Goal: Transaction & Acquisition: Purchase product/service

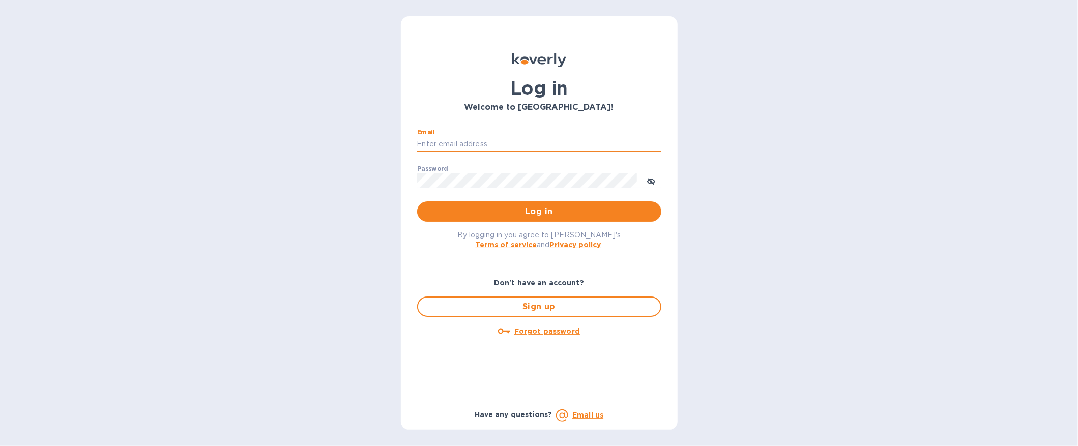
click at [489, 138] on input "Email" at bounding box center [539, 144] width 244 height 15
type input "consultmgm@yahoo.com"
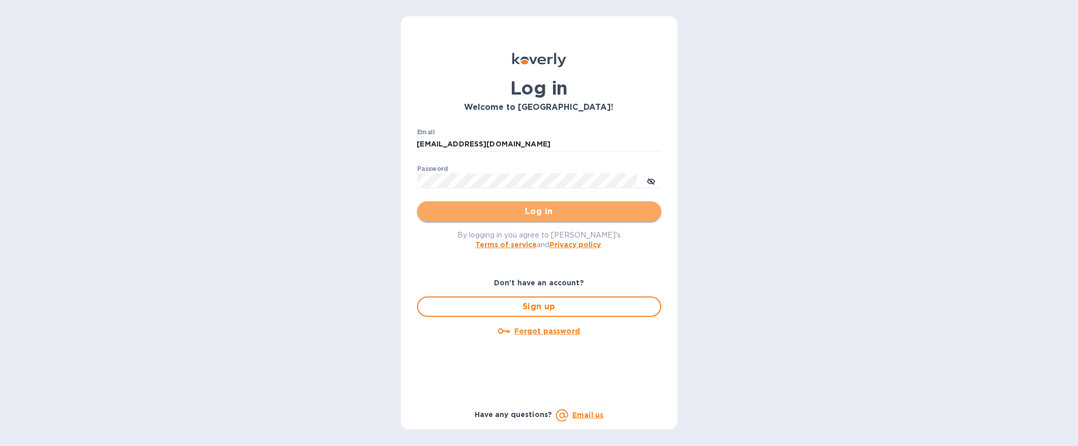
click at [528, 204] on button "Log in" at bounding box center [539, 211] width 244 height 20
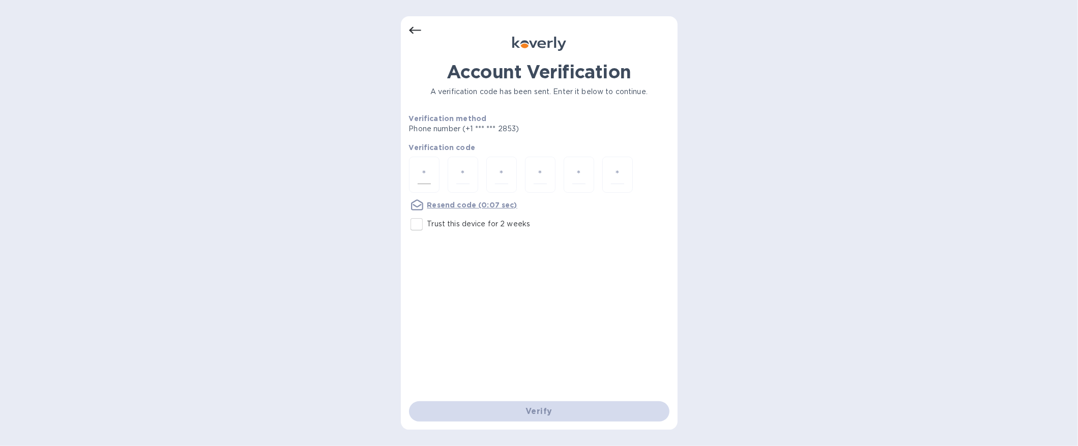
click at [433, 168] on div at bounding box center [424, 175] width 31 height 36
type input "9"
type input "5"
type input "2"
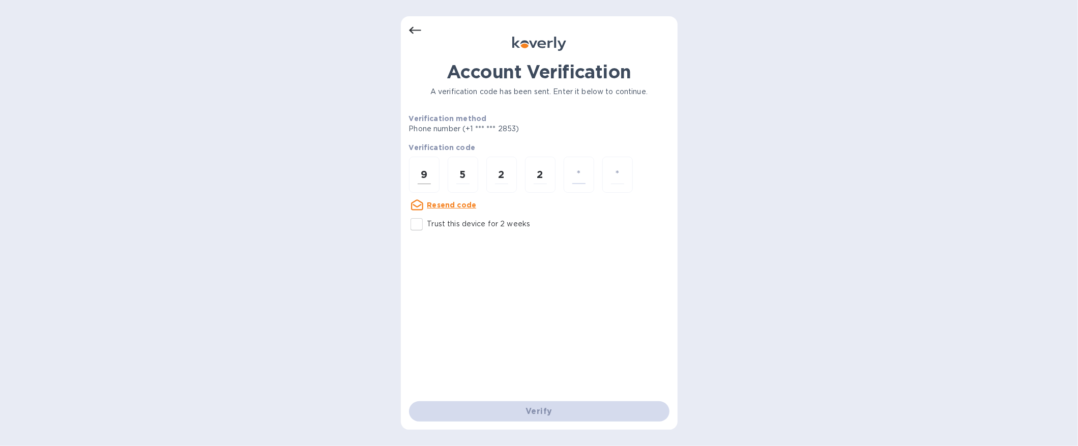
type input "0"
type input "4"
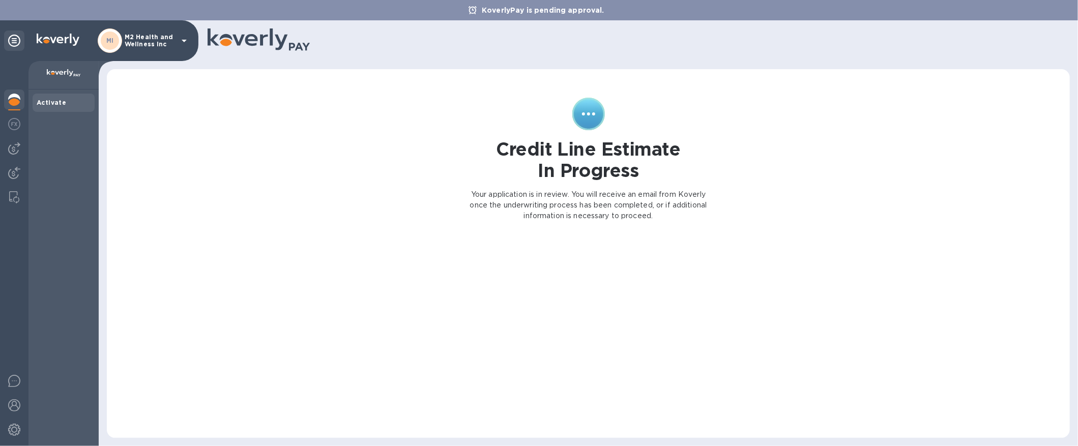
click at [54, 101] on b "Activate" at bounding box center [51, 103] width 29 height 8
click at [183, 37] on icon at bounding box center [184, 41] width 12 height 12
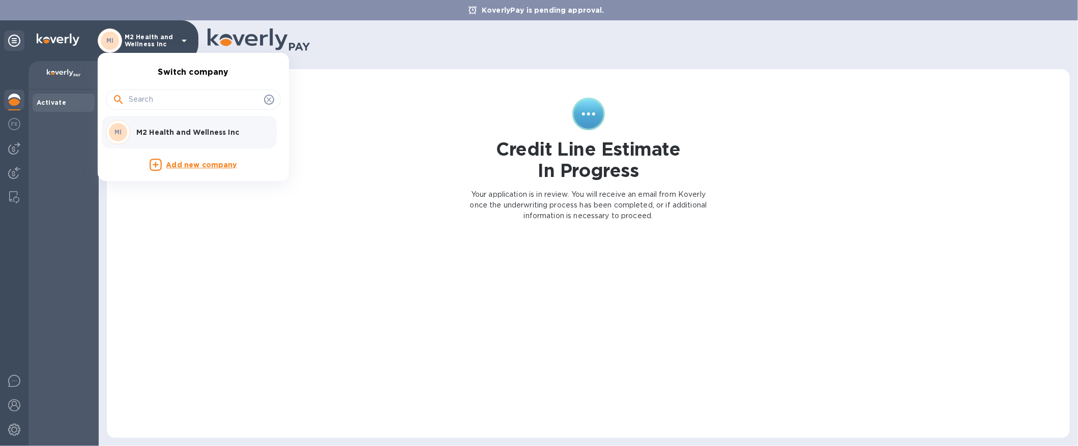
click at [201, 127] on p "M2 Health and Wellness Inc" at bounding box center [200, 132] width 128 height 10
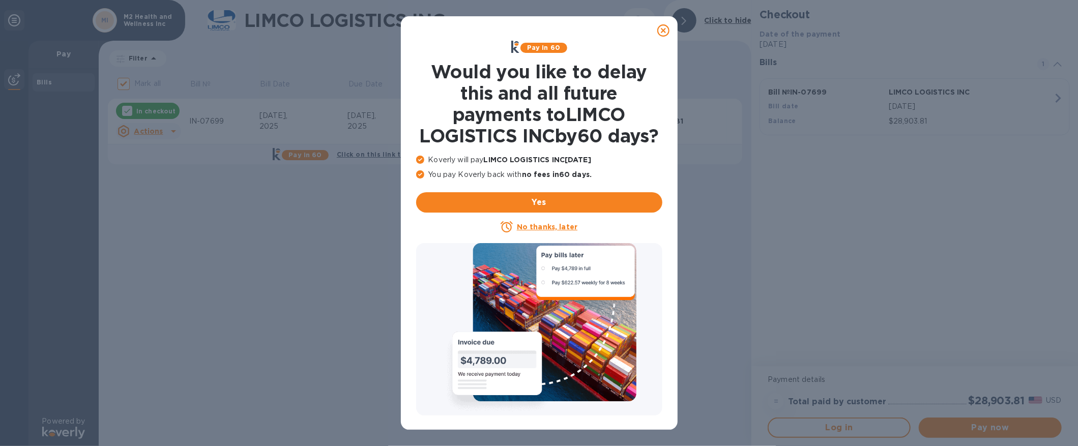
click at [664, 29] on icon at bounding box center [663, 30] width 12 height 12
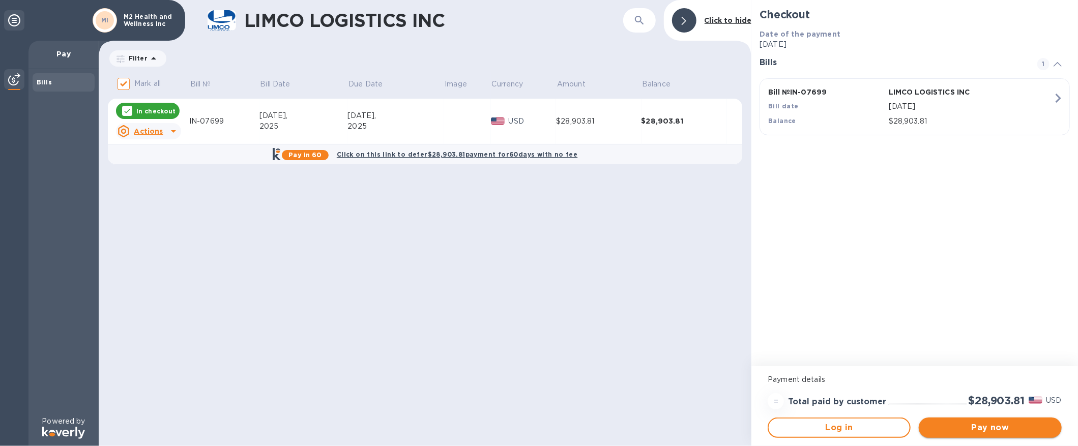
click at [983, 424] on span "Pay now" at bounding box center [989, 428] width 127 height 12
click at [831, 423] on span "Log in" at bounding box center [838, 428] width 125 height 12
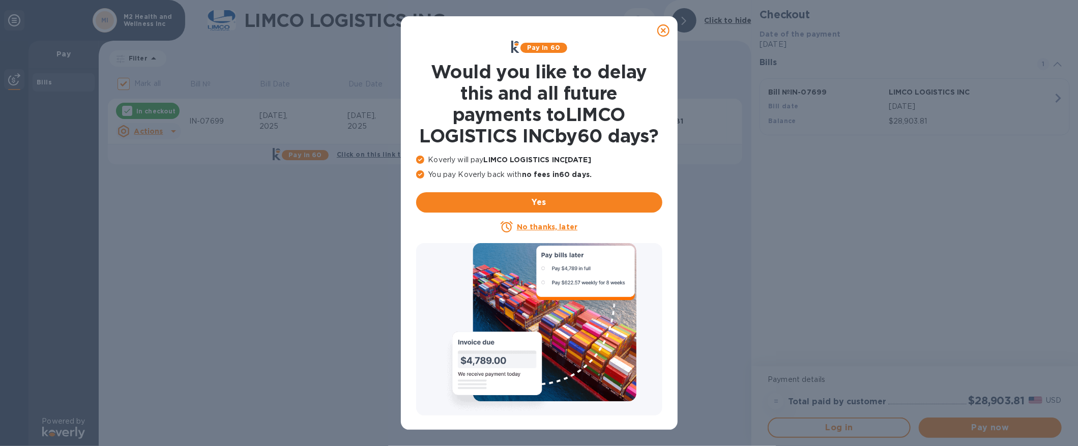
click at [657, 29] on icon at bounding box center [663, 30] width 12 height 12
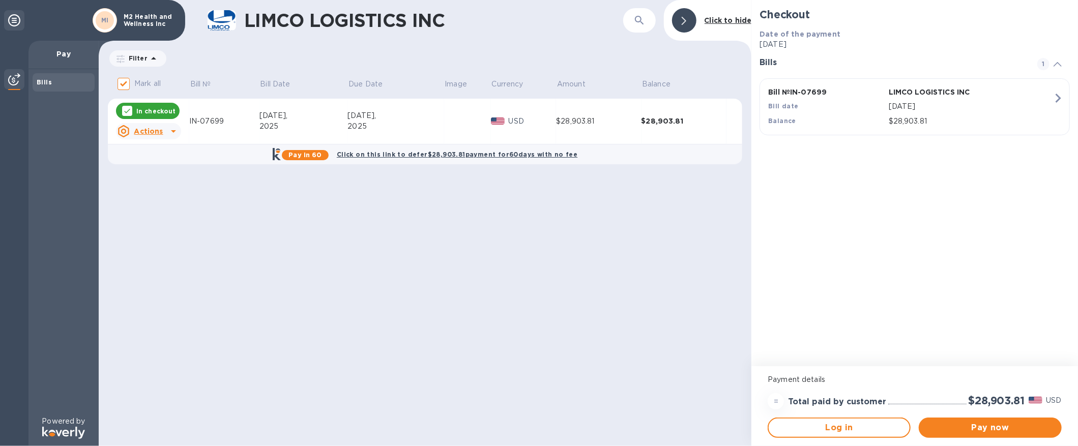
click at [169, 125] on icon at bounding box center [173, 131] width 12 height 12
click at [531, 266] on div at bounding box center [539, 223] width 1078 height 446
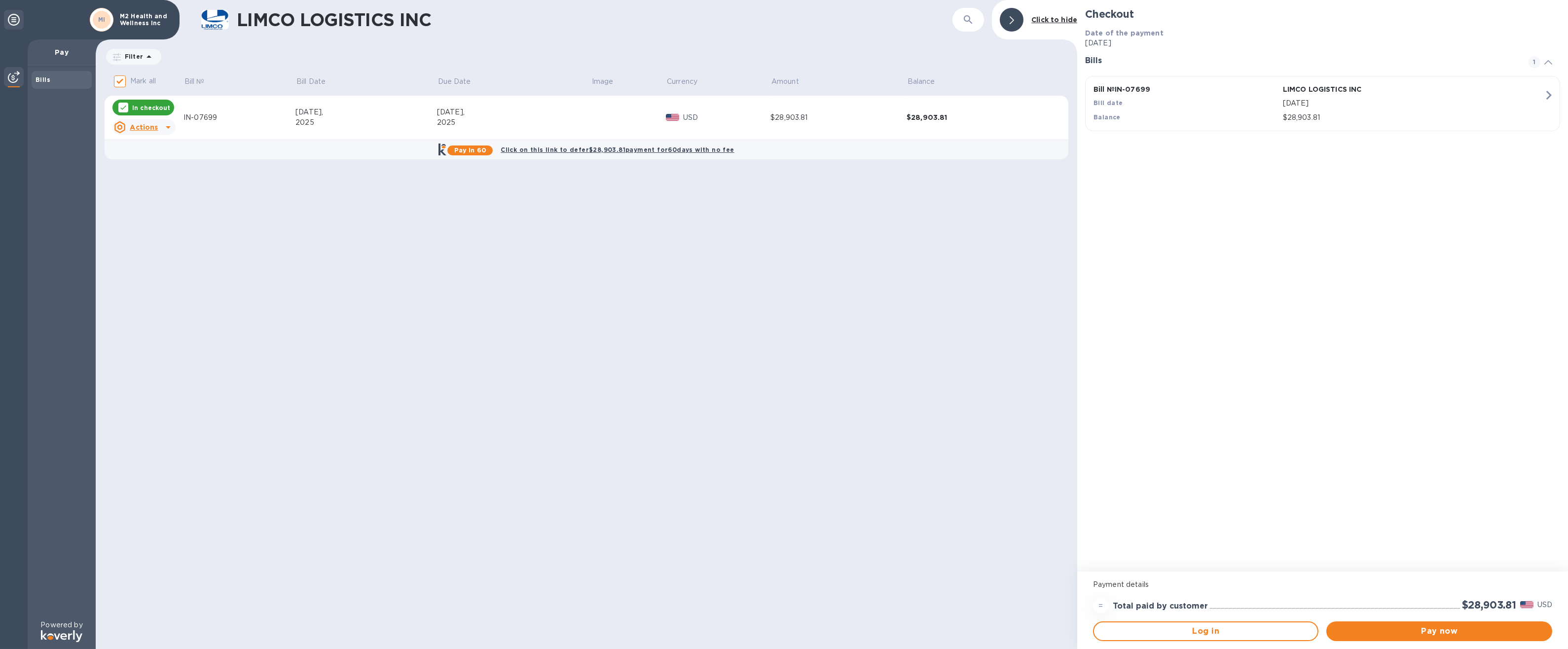
drag, startPoint x: 972, startPoint y: 2, endPoint x: 931, endPoint y: 474, distance: 473.8
click at [931, 432] on div "LIMCO LOGISTICS INC ​ Click to hide Filter Amount Mark all Bill № Bill Date Due…" at bounding box center [587, 324] width 981 height 649
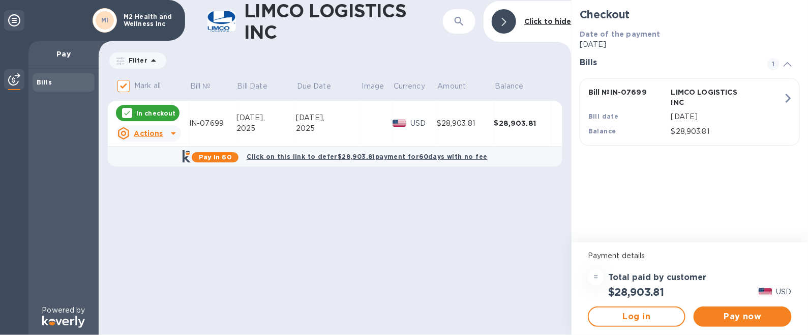
drag, startPoint x: 1544, startPoint y: 1, endPoint x: 487, endPoint y: 243, distance: 1084.4
click at [487, 243] on div "LIMCO LOGISTICS INC ​ Click to hide Filter Amount Mark all Bill № Bill Date Due…" at bounding box center [335, 167] width 473 height 335
click at [749, 315] on span "Pay now" at bounding box center [742, 316] width 81 height 12
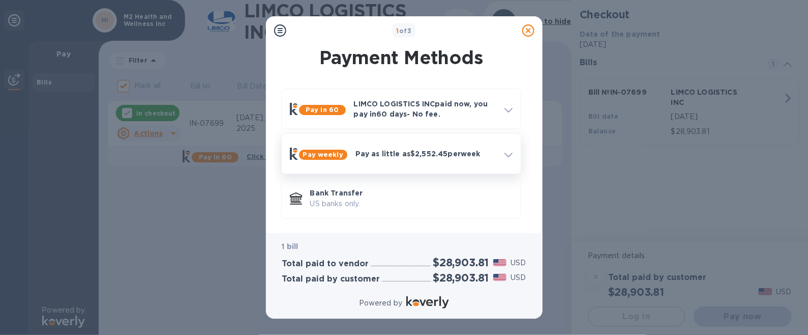
click at [504, 146] on div at bounding box center [508, 153] width 16 height 18
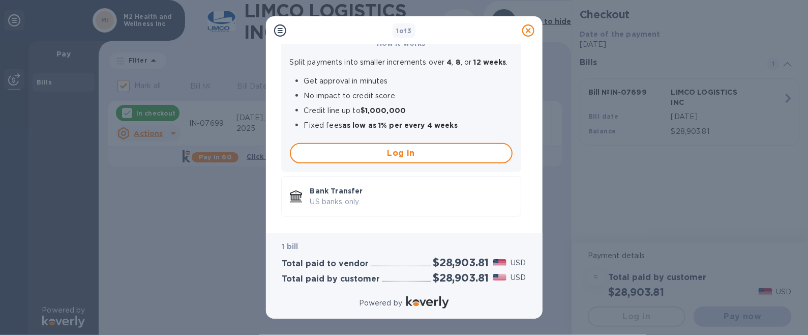
scroll to position [155, 0]
click at [480, 267] on h2 "$28,903.81" at bounding box center [461, 262] width 56 height 13
click at [393, 304] on p "Powered by" at bounding box center [380, 302] width 43 height 11
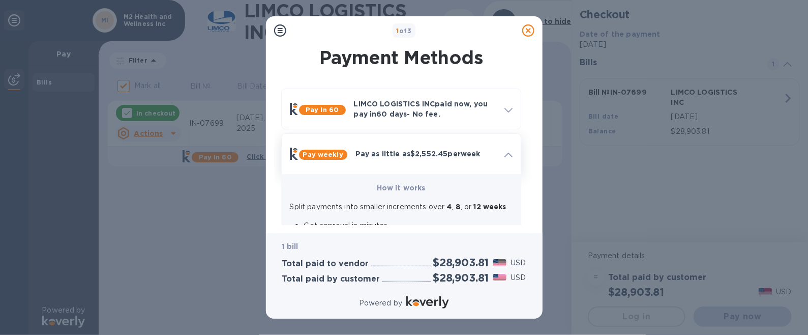
click at [431, 157] on p "Pay as little as $2,552.45 per week" at bounding box center [425, 153] width 141 height 10
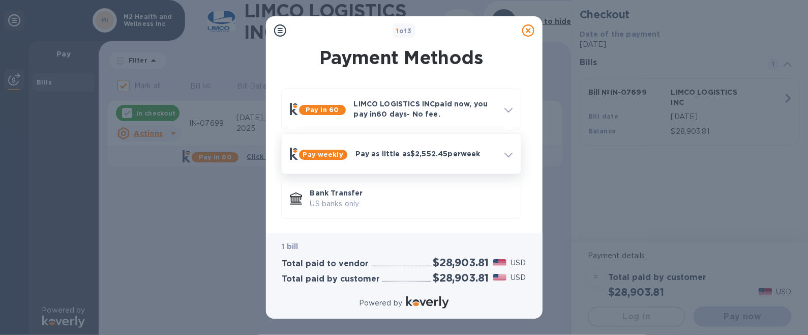
scroll to position [1, 0]
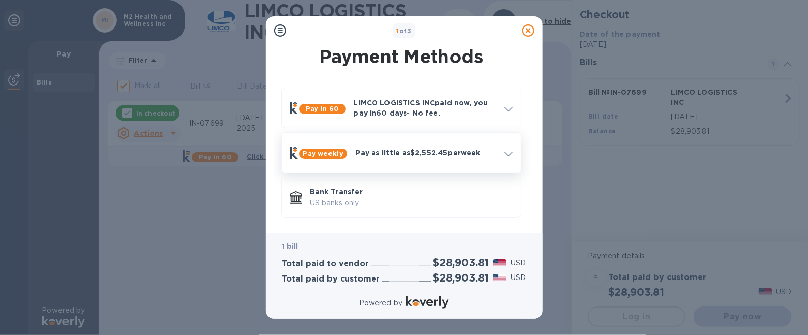
click at [505, 148] on span at bounding box center [508, 153] width 8 height 10
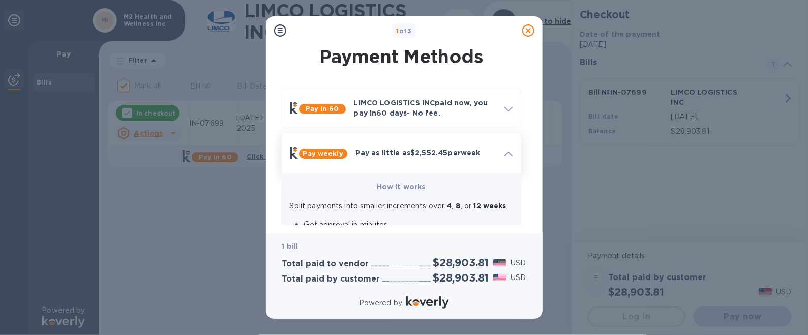
click at [506, 152] on icon at bounding box center [508, 154] width 8 height 5
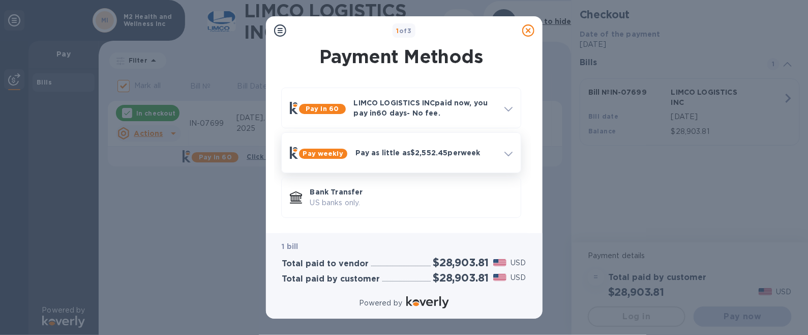
click at [506, 152] on icon at bounding box center [508, 154] width 8 height 5
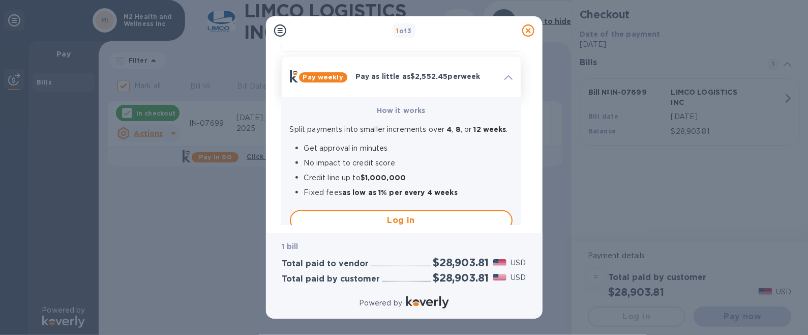
scroll to position [154, 0]
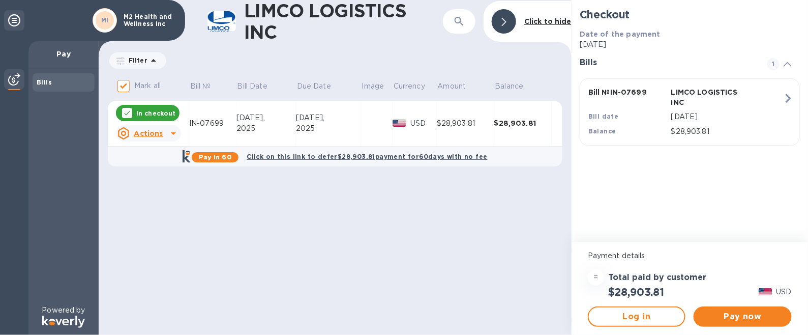
click at [150, 110] on p "In checkout" at bounding box center [155, 113] width 39 height 9
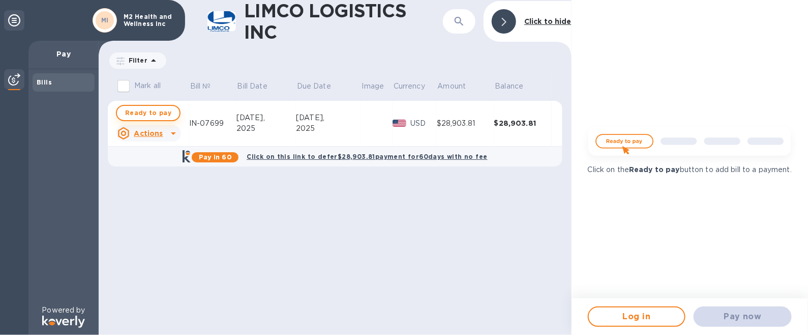
click at [147, 112] on span "Ready to pay" at bounding box center [148, 113] width 46 height 12
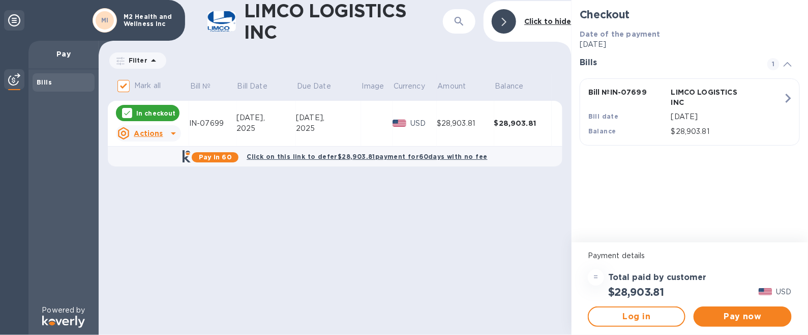
click at [147, 112] on p "In checkout" at bounding box center [155, 113] width 39 height 9
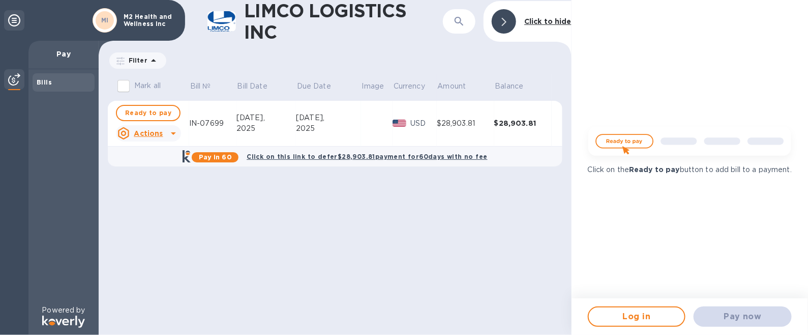
click at [147, 112] on span "Ready to pay" at bounding box center [148, 113] width 46 height 12
checkbox input "true"
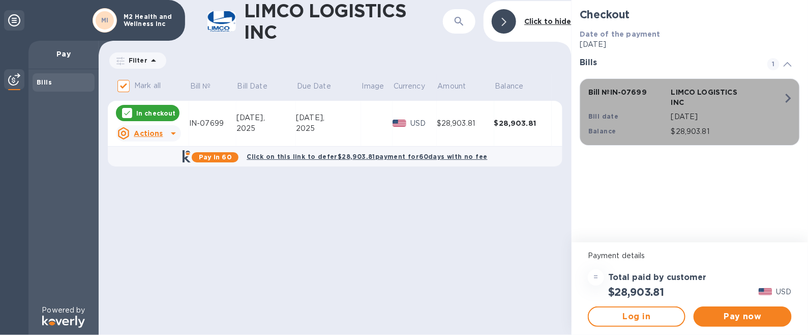
click at [784, 93] on icon "button" at bounding box center [788, 98] width 18 height 18
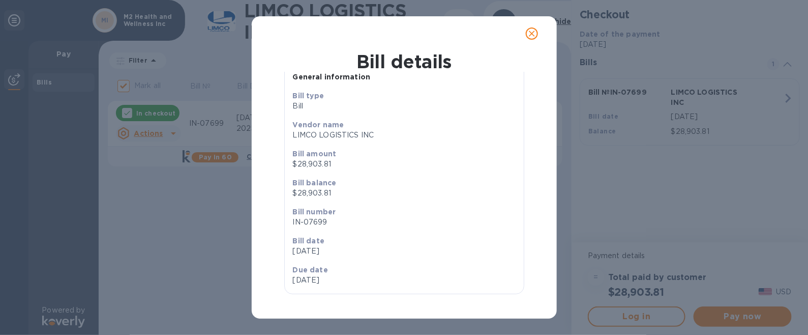
scroll to position [0, 0]
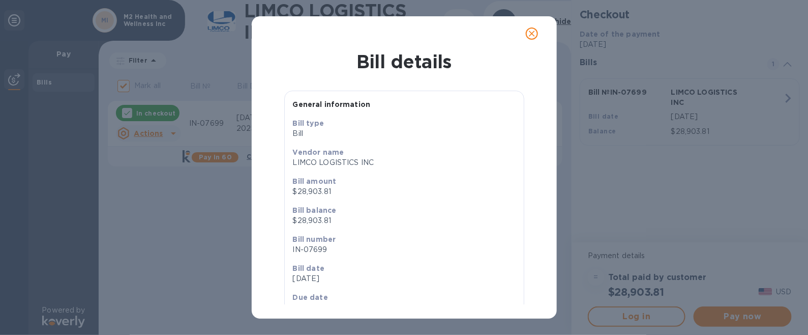
click at [532, 28] on icon "close" at bounding box center [532, 33] width 10 height 10
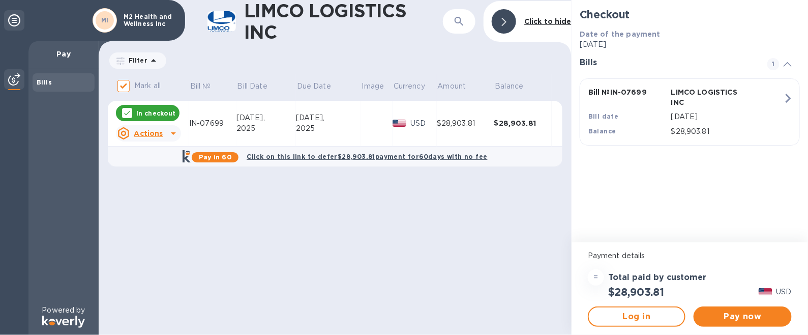
click at [337, 155] on b "Click on this link to defer $28,903.81 payment for 60 days with no fee" at bounding box center [367, 157] width 241 height 8
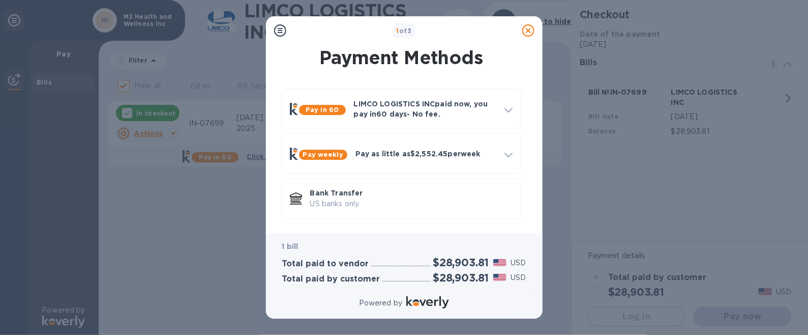
scroll to position [1, 0]
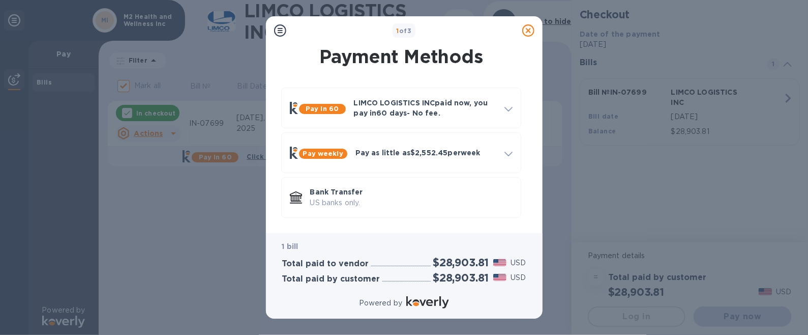
click at [278, 248] on div "1 bill Total paid to vendor $28,903.81 USD Total paid by customer $28,903.81 USD" at bounding box center [404, 262] width 260 height 58
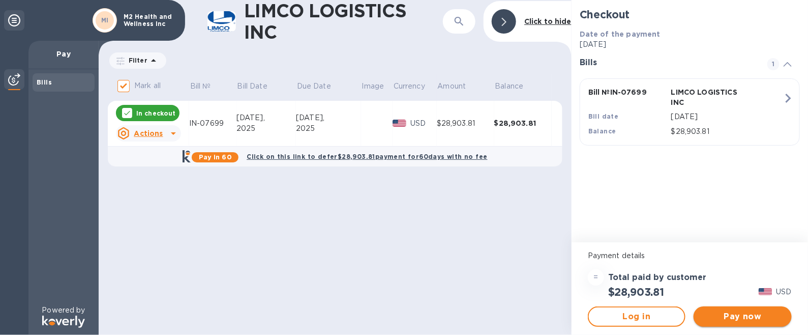
click at [754, 314] on span "Pay now" at bounding box center [742, 316] width 81 height 12
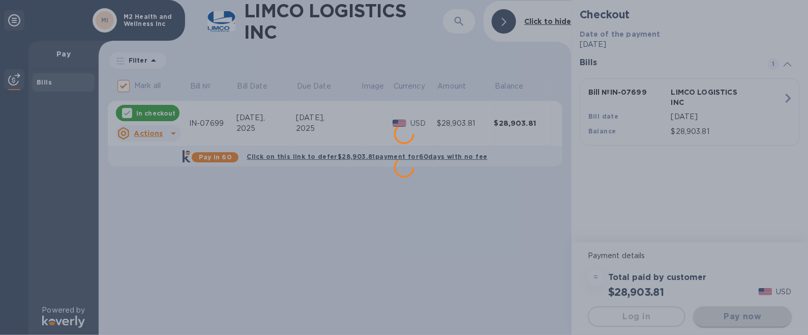
scroll to position [0, 0]
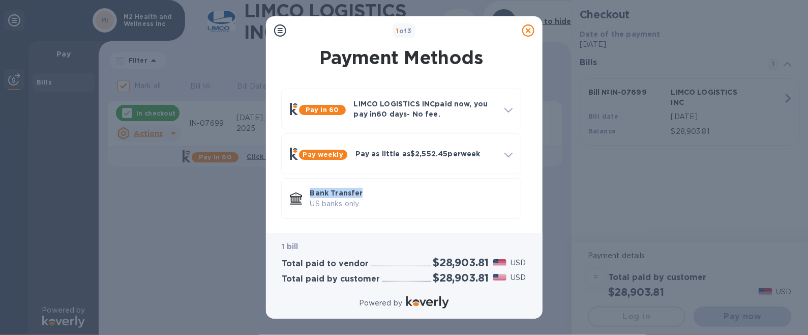
drag, startPoint x: 534, startPoint y: 137, endPoint x: 530, endPoint y: 186, distance: 48.9
click at [531, 185] on div "Payment Methods Pay in 60 LIMCO LOGISTICS INC paid now, you pay [DATE] - No fee…" at bounding box center [404, 139] width 277 height 188
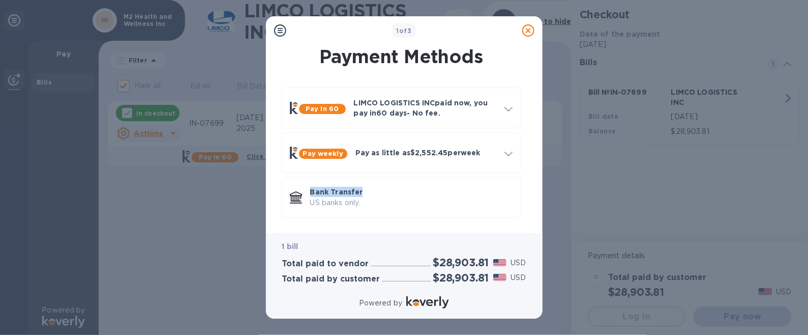
click at [431, 300] on img at bounding box center [427, 302] width 43 height 12
click at [508, 102] on div at bounding box center [508, 108] width 16 height 18
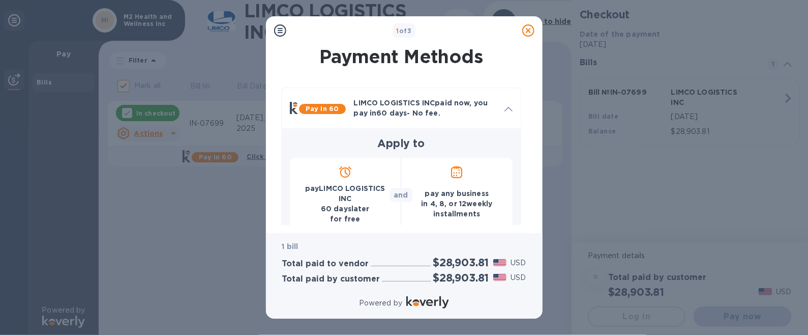
scroll to position [0, 0]
click at [510, 108] on icon at bounding box center [508, 110] width 8 height 5
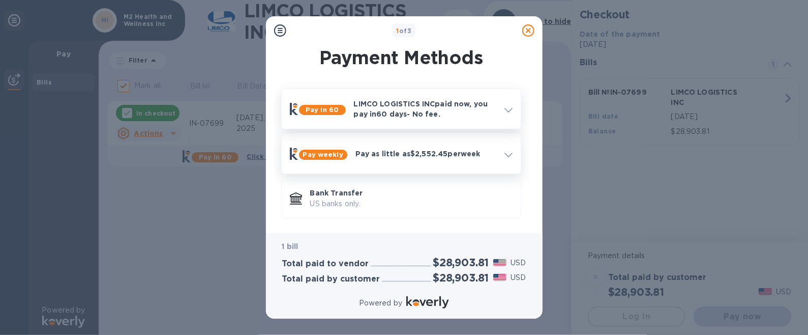
click at [507, 151] on span at bounding box center [508, 154] width 8 height 10
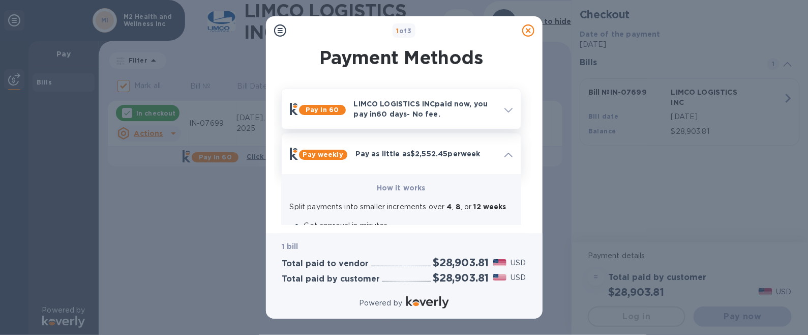
click at [279, 28] on icon at bounding box center [280, 30] width 12 height 12
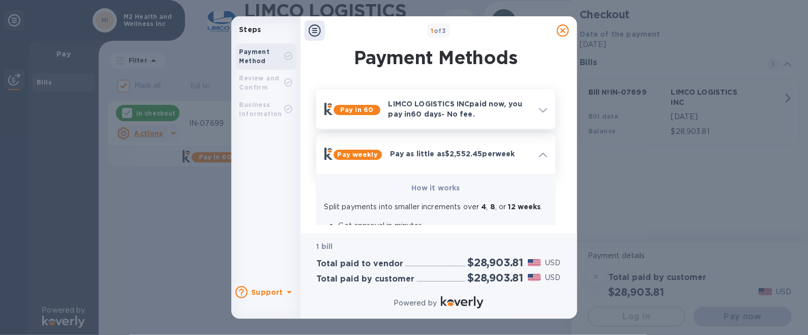
click at [257, 82] on div "Review and Confirm" at bounding box center [262, 83] width 45 height 18
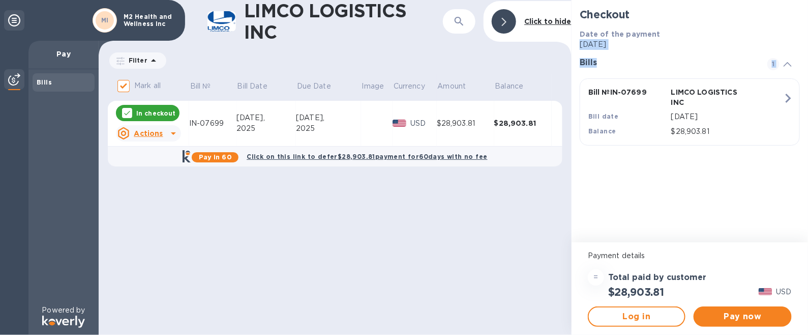
drag, startPoint x: 804, startPoint y: 27, endPoint x: 807, endPoint y: 186, distance: 159.2
click at [807, 186] on div "Checkout Date of the payment [DATE] Bills 1 Bill № IN-07699 LIMCO LOGISTICS INC…" at bounding box center [690, 121] width 236 height 242
click at [790, 64] on icon at bounding box center [788, 64] width 8 height 5
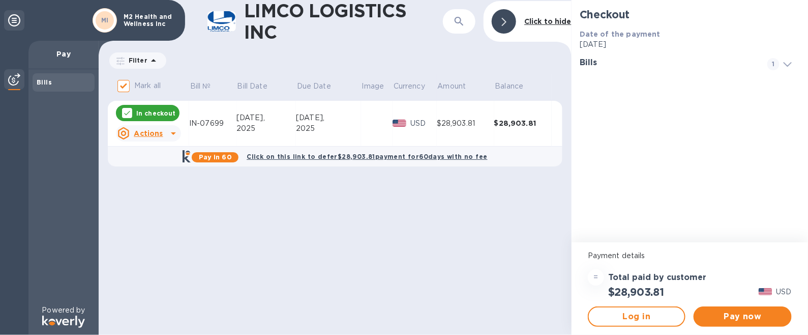
click at [790, 64] on icon at bounding box center [788, 64] width 8 height 5
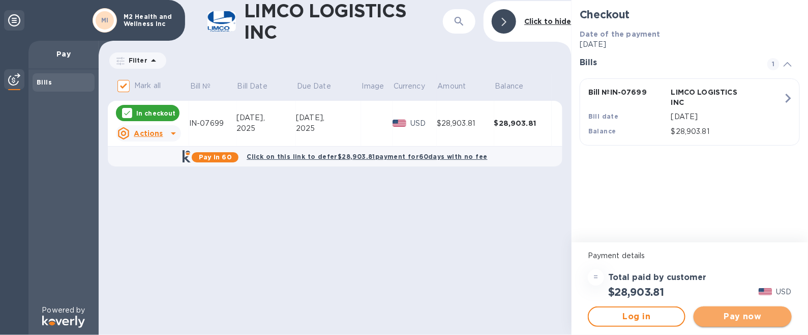
click at [751, 318] on span "Pay now" at bounding box center [742, 316] width 81 height 12
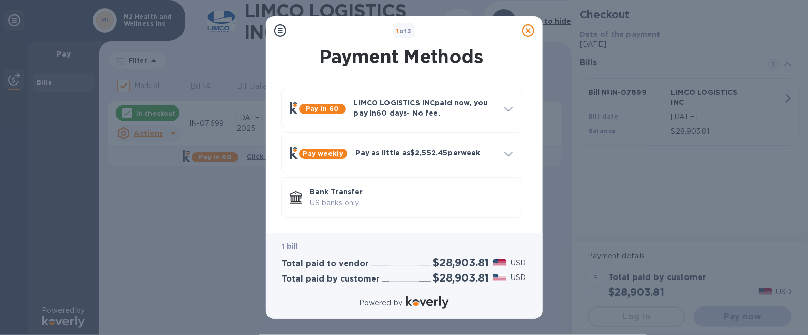
scroll to position [1, 0]
click at [529, 311] on div "Powered by" at bounding box center [404, 303] width 264 height 18
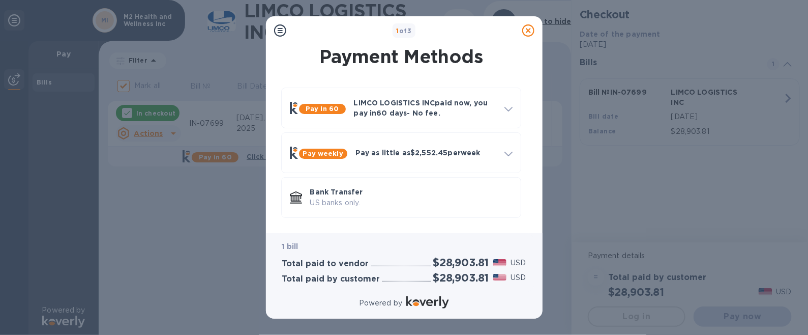
click at [529, 311] on div "Powered by" at bounding box center [404, 303] width 264 height 18
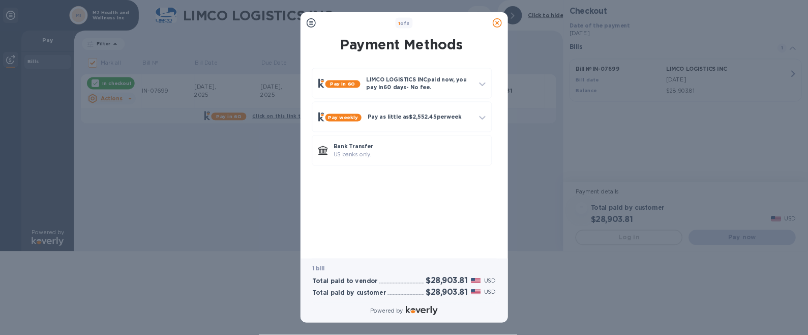
scroll to position [0, 0]
